Goal: Task Accomplishment & Management: Manage account settings

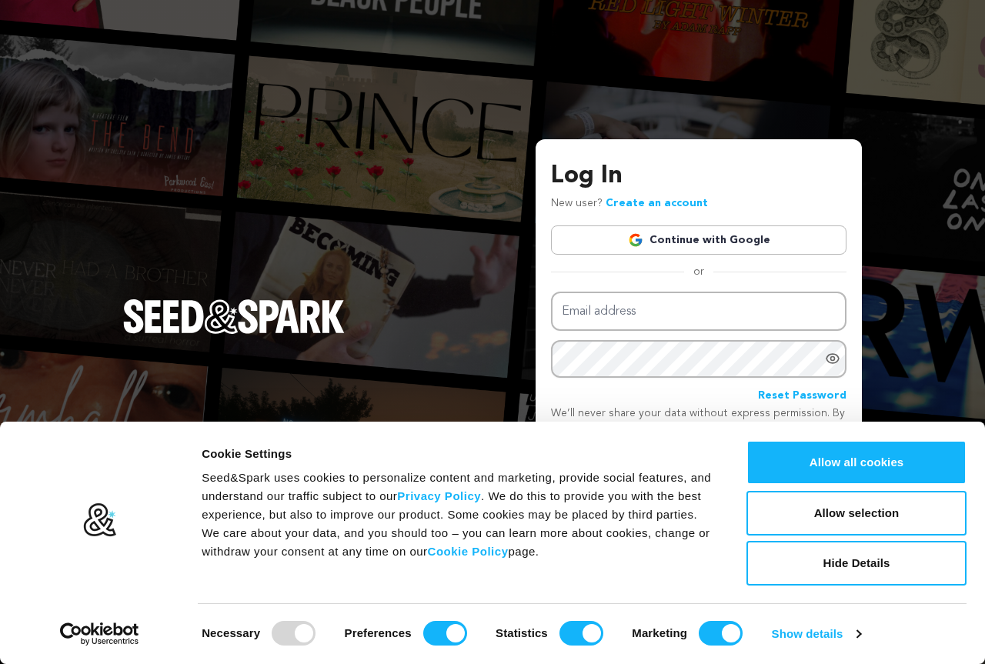
click at [705, 236] on link "Continue with Google" at bounding box center [698, 239] width 295 height 29
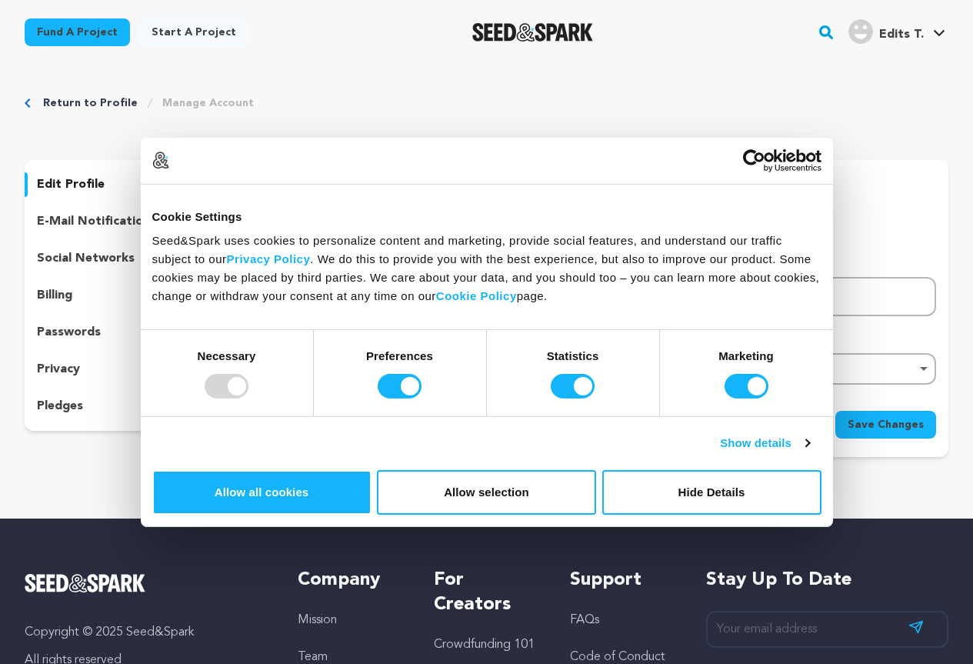
click at [280, 208] on img at bounding box center [258, 203] width 62 height 62
click at [275, 225] on icon at bounding box center [279, 224] width 12 height 12
drag, startPoint x: 348, startPoint y: 291, endPoint x: 185, endPoint y: 293, distance: 162.3
click at [185, 293] on div "edit profile e-mail notifications social networks billing passwords privacy ple…" at bounding box center [487, 308] width 924 height 297
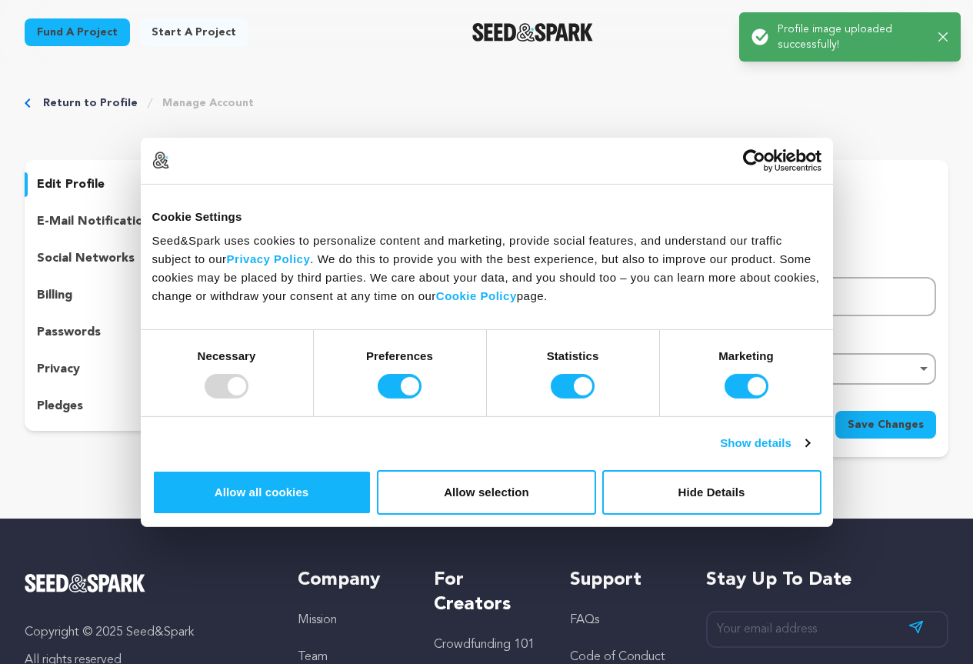
paste input "WhatsApp 数据库"
drag, startPoint x: 340, startPoint y: 295, endPoint x: 302, endPoint y: 306, distance: 39.9
click at [302, 306] on input "WhatsApp 数据库" at bounding box center [401, 296] width 348 height 39
type input "WhatsApp"
click at [662, 299] on input "Testy" at bounding box center [762, 296] width 348 height 39
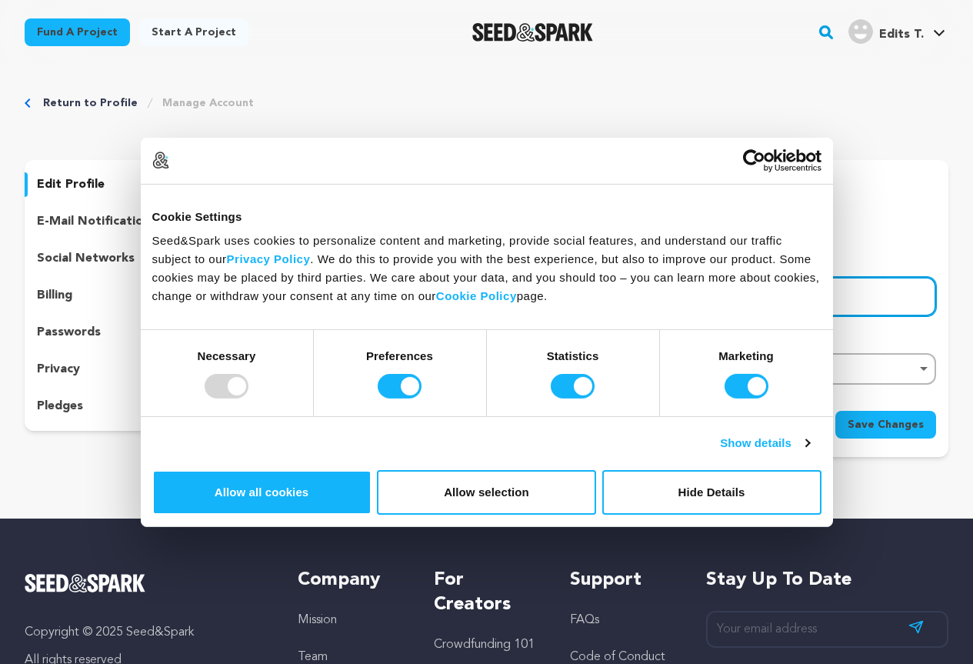
drag, startPoint x: 662, startPoint y: 299, endPoint x: 545, endPoint y: 299, distance: 116.9
click at [545, 299] on div "First Name First Name WhatsApp Last Name Last Name Testy Email Email testyedits…" at bounding box center [581, 322] width 709 height 140
paste input "数据库"
click at [625, 362] on div "Remove item" at bounding box center [762, 369] width 348 height 32
type input "数据库"
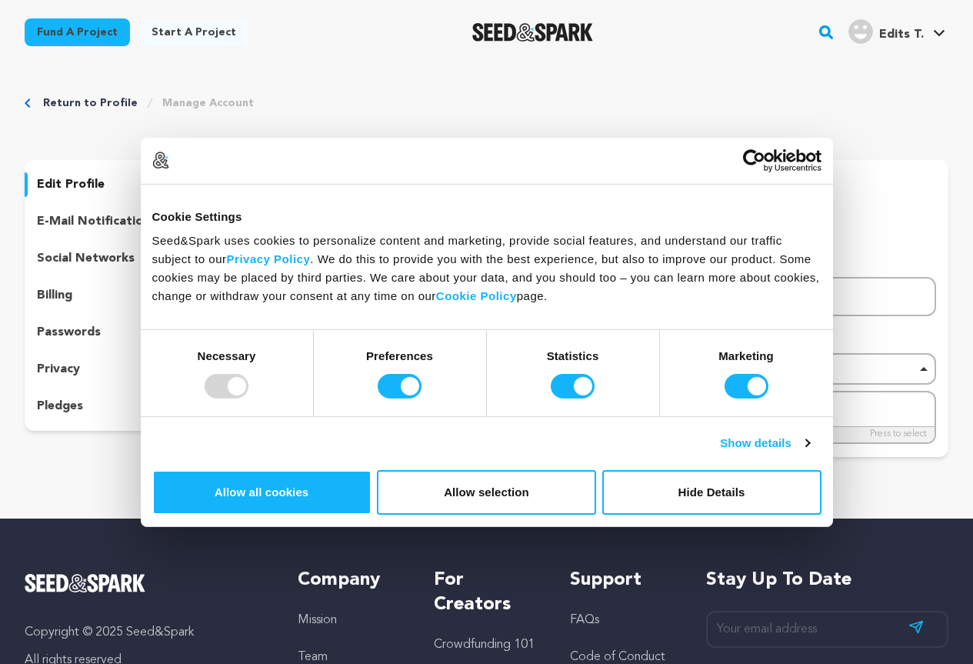
click at [634, 382] on div "Remove item" at bounding box center [762, 369] width 348 height 32
click at [635, 369] on div "Remove item" at bounding box center [761, 368] width 333 height 6
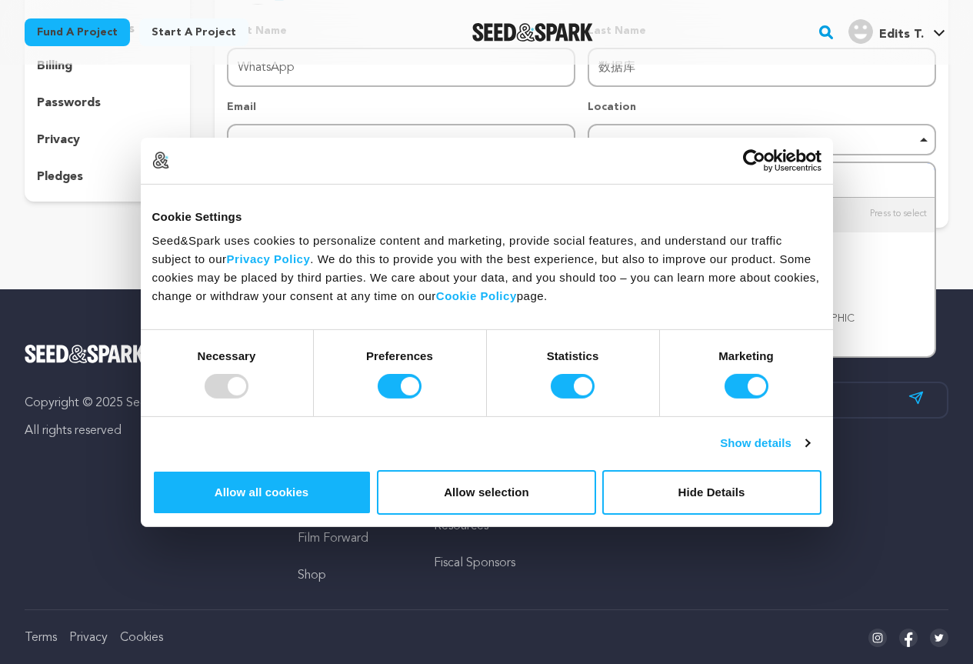
scroll to position [262, 0]
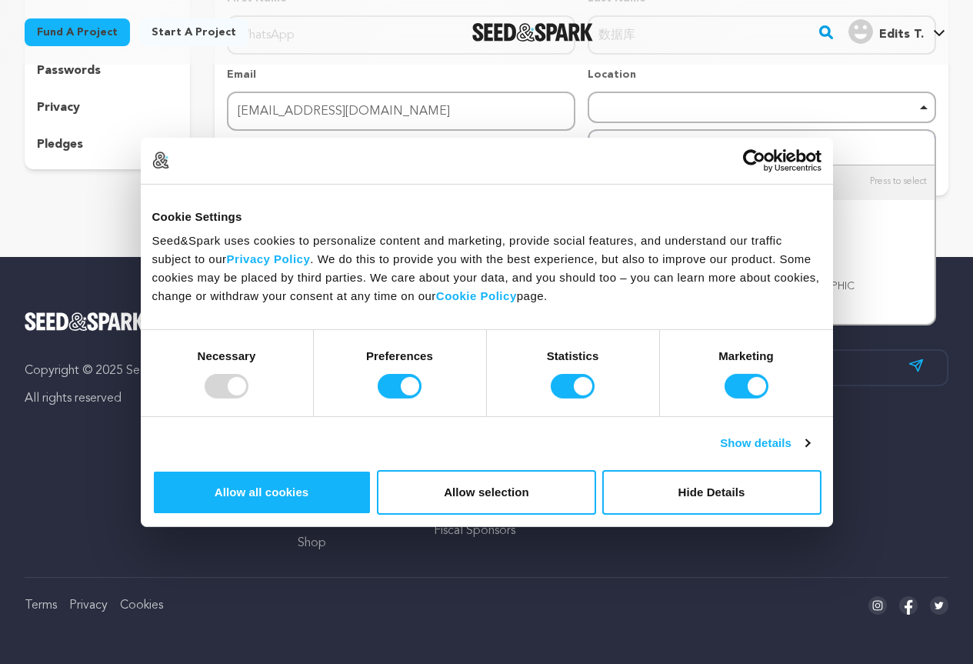
type input "bogra"
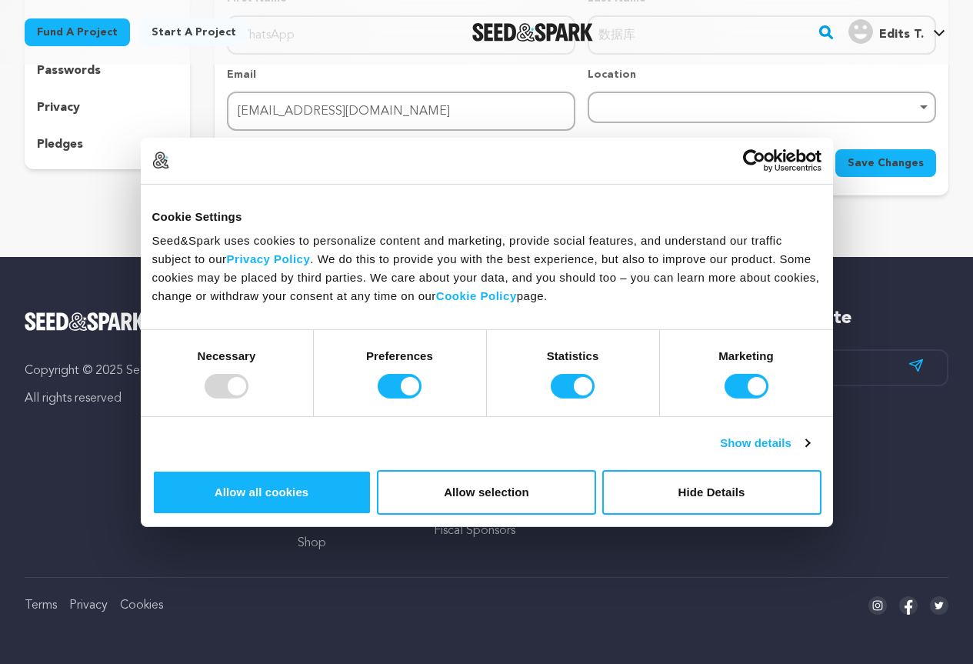
click at [515, 229] on div "Return to Profile Manage Account edit profile e-mail notifications social netwo…" at bounding box center [486, 17] width 973 height 429
click at [660, 102] on div "Remove item" at bounding box center [762, 108] width 348 height 32
click at [892, 155] on span "Save Changes" at bounding box center [886, 162] width 76 height 15
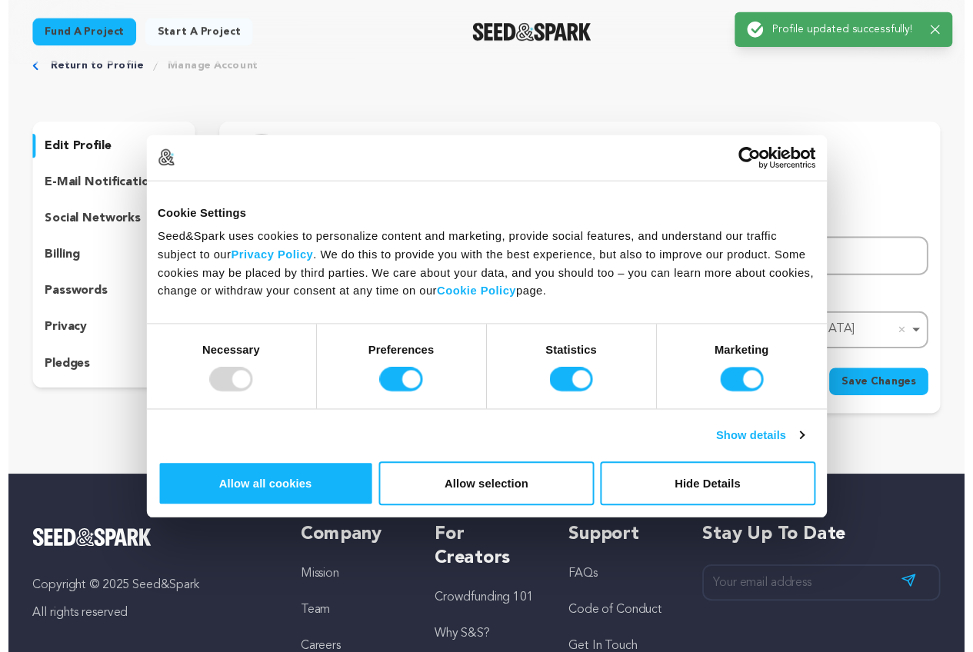
scroll to position [0, 0]
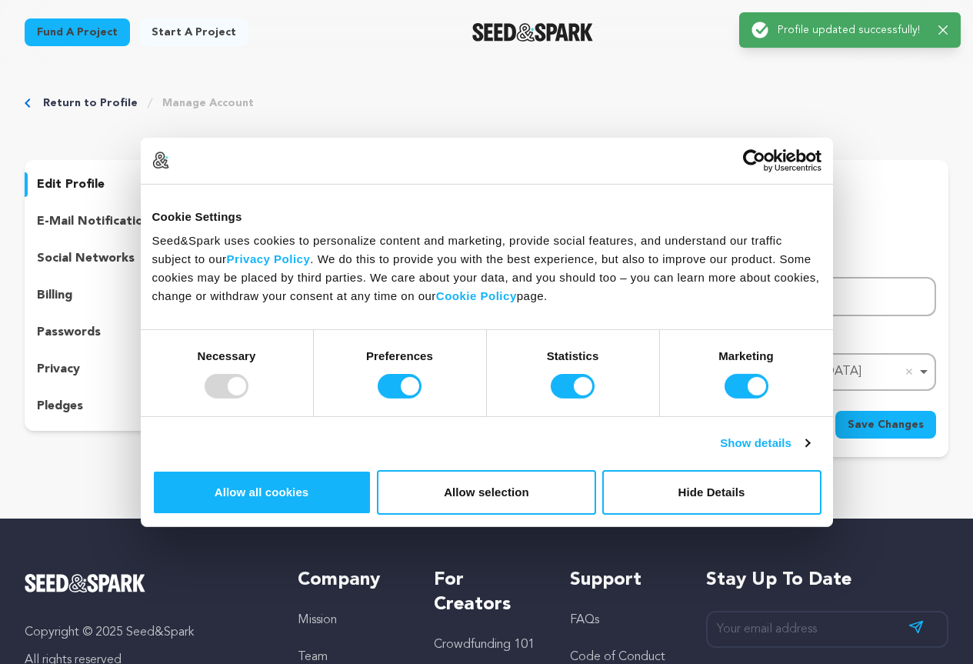
click at [948, 32] on div "Success: Info: Warning: Error: Profile updated successfully! Close notification" at bounding box center [850, 29] width 222 height 35
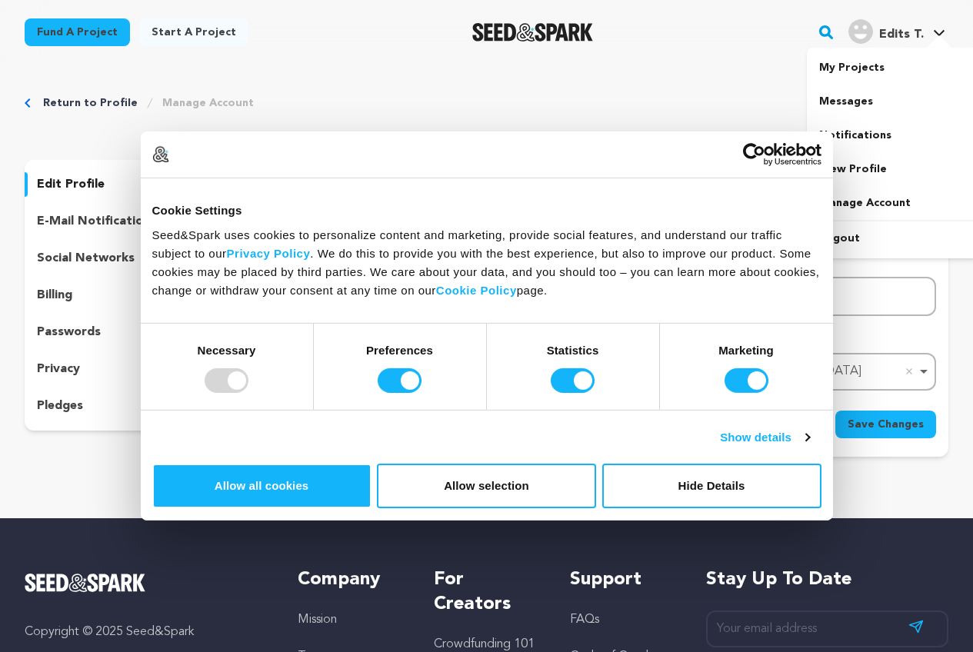
click at [932, 35] on div at bounding box center [939, 42] width 31 height 15
click at [845, 170] on link "View Profile" at bounding box center [893, 169] width 172 height 34
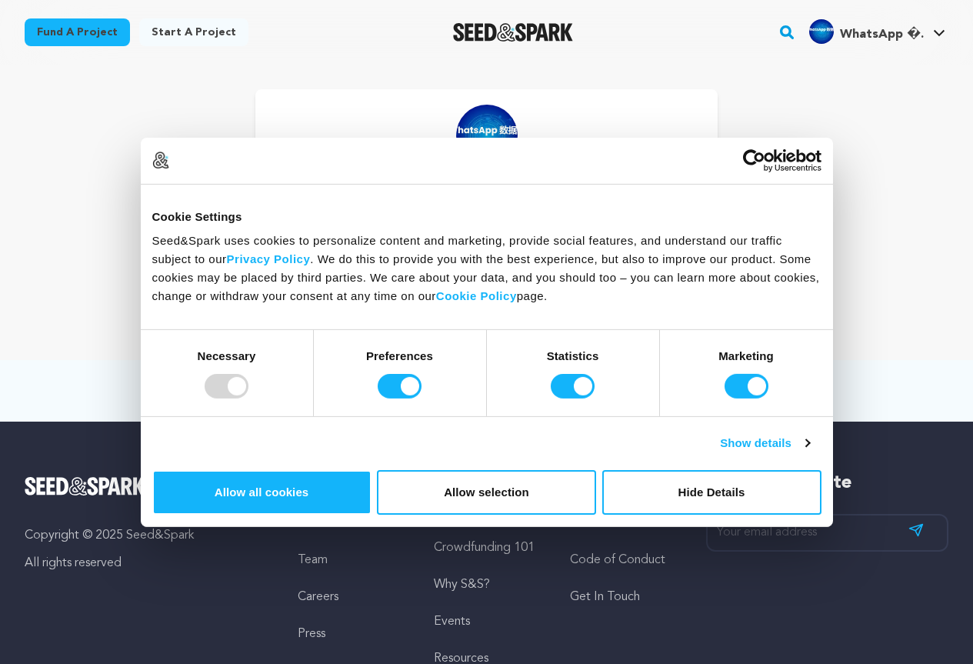
click at [518, 266] on link "Manage Account" at bounding box center [486, 276] width 116 height 28
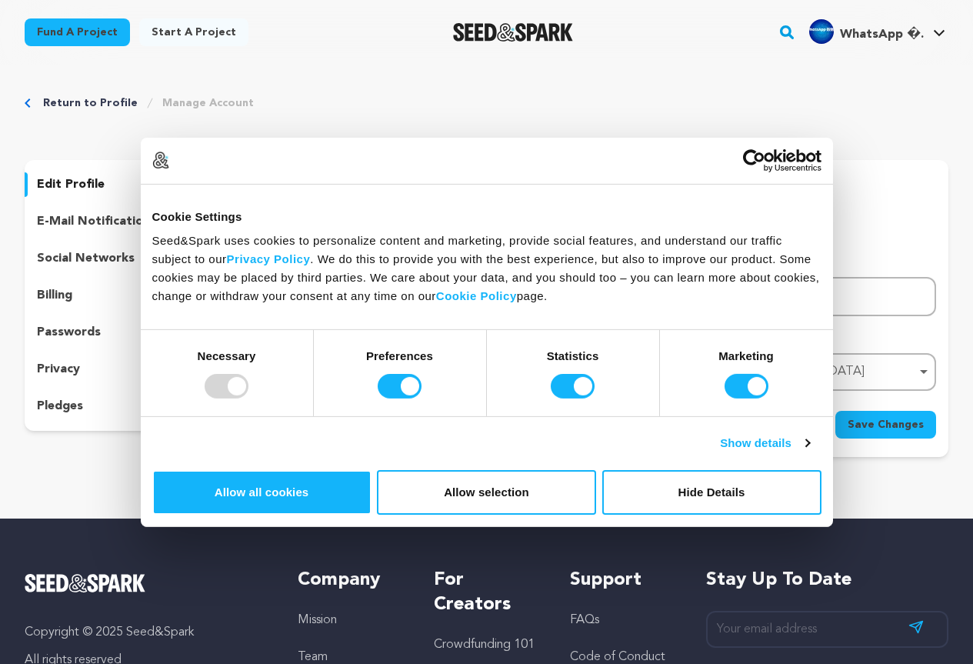
click at [112, 262] on p "social networks" at bounding box center [86, 258] width 98 height 18
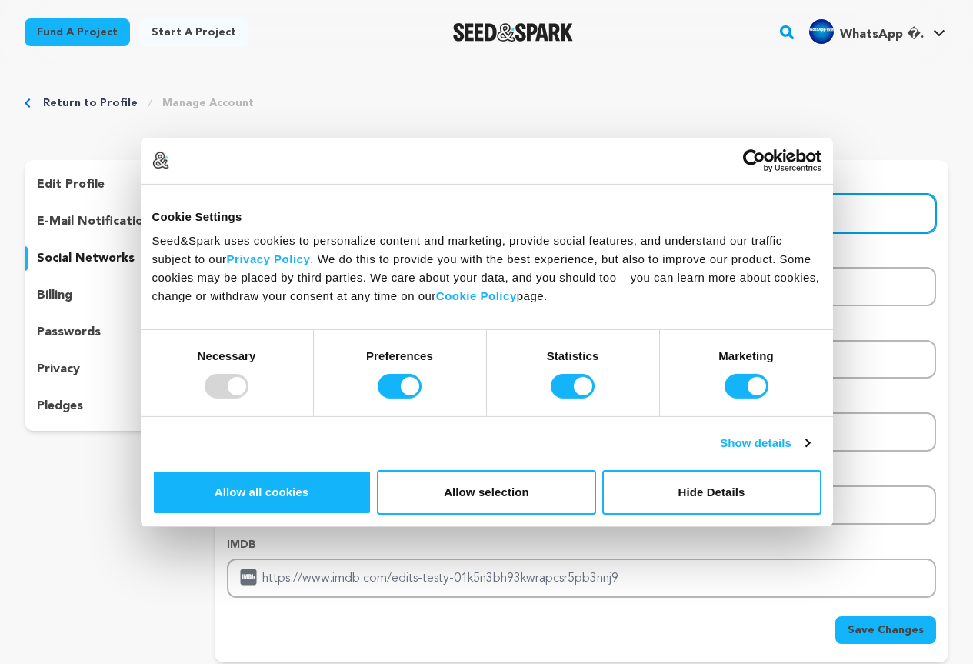
drag, startPoint x: 675, startPoint y: 211, endPoint x: 305, endPoint y: 226, distance: 371.1
click at [305, 226] on input "Enter facebook profile link" at bounding box center [581, 213] width 709 height 39
click at [297, 210] on input "Enter facebook profile link" at bounding box center [581, 213] width 709 height 39
paste input "https://www.facebook.com/seoexpatebdltd"
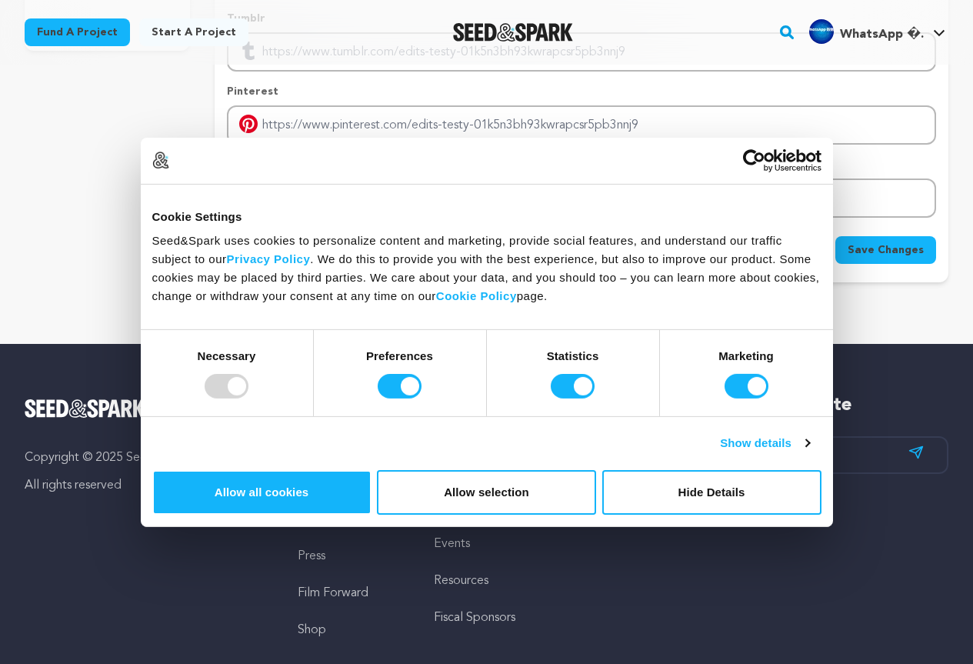
scroll to position [385, 0]
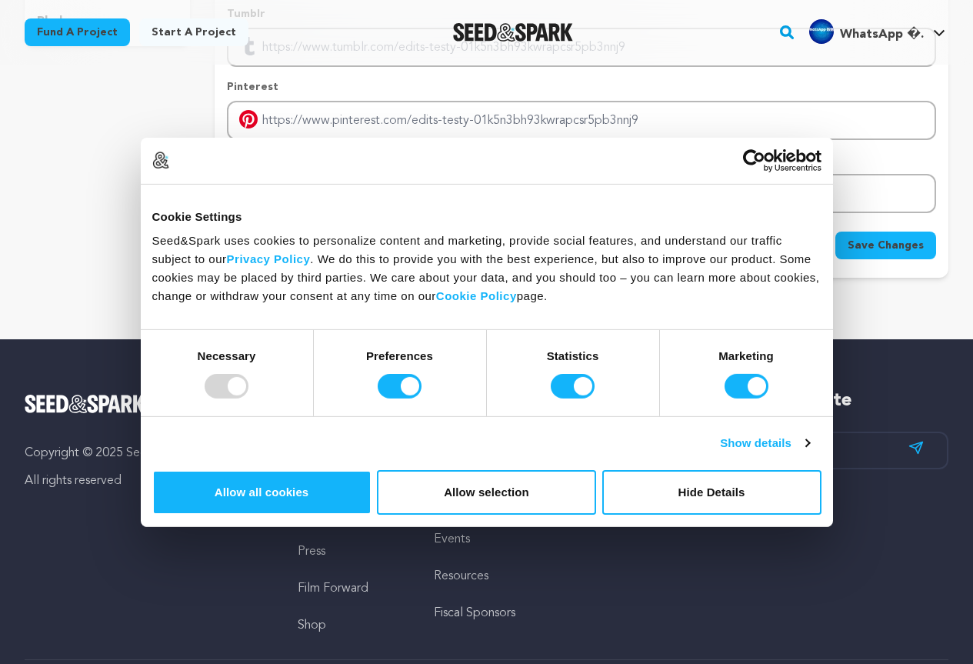
type input "https://www.facebook.com/seoexpatebdltd"
click at [877, 246] on span "Save Changes" at bounding box center [886, 245] width 76 height 15
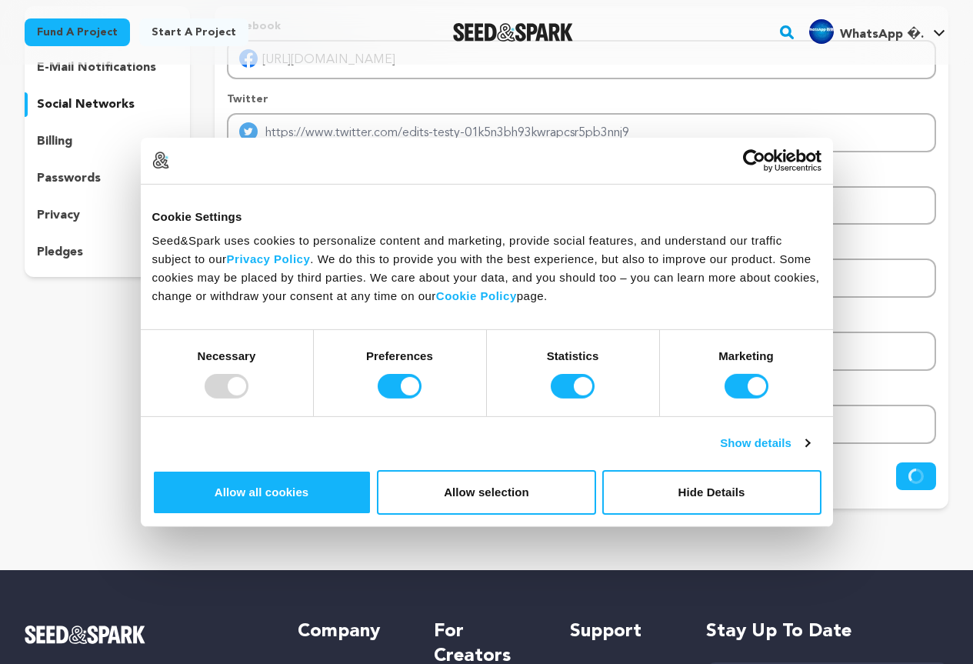
scroll to position [0, 0]
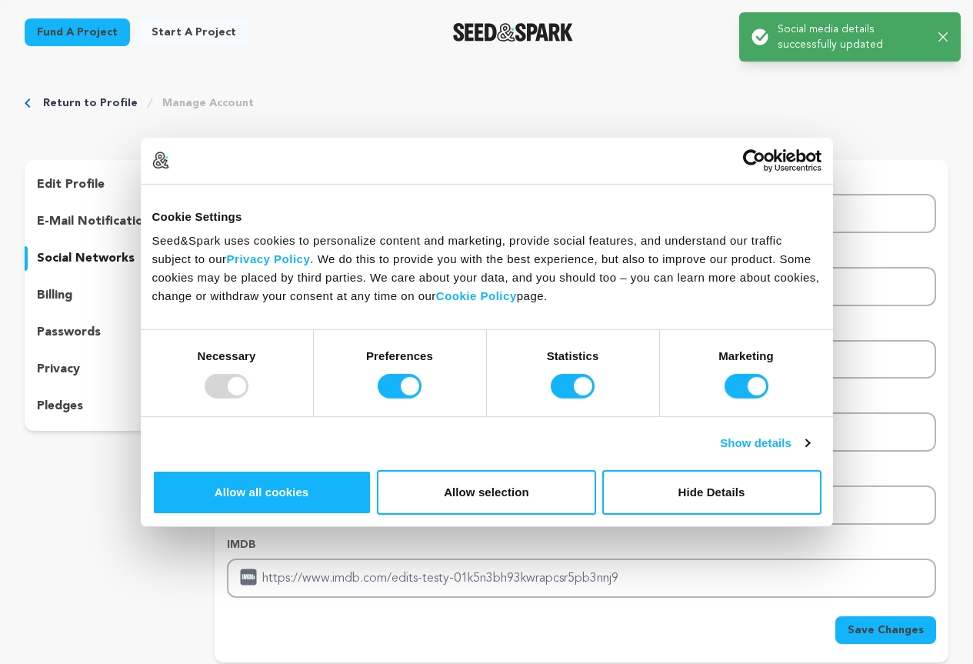
click at [945, 32] on icon "button" at bounding box center [943, 37] width 10 height 10
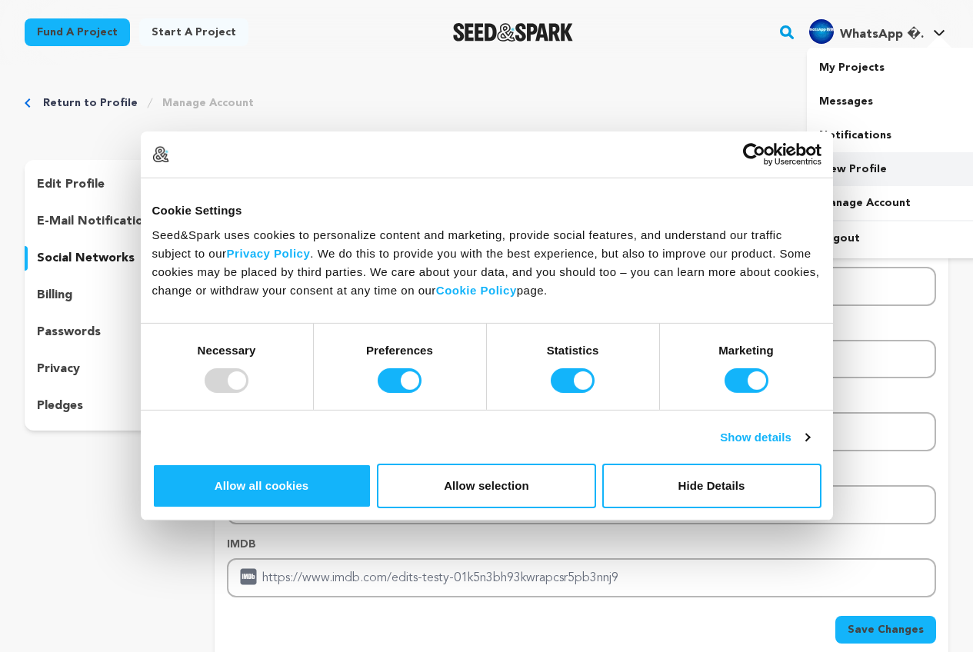
click at [867, 161] on link "View Profile" at bounding box center [893, 169] width 172 height 34
